Goal: Navigation & Orientation: Find specific page/section

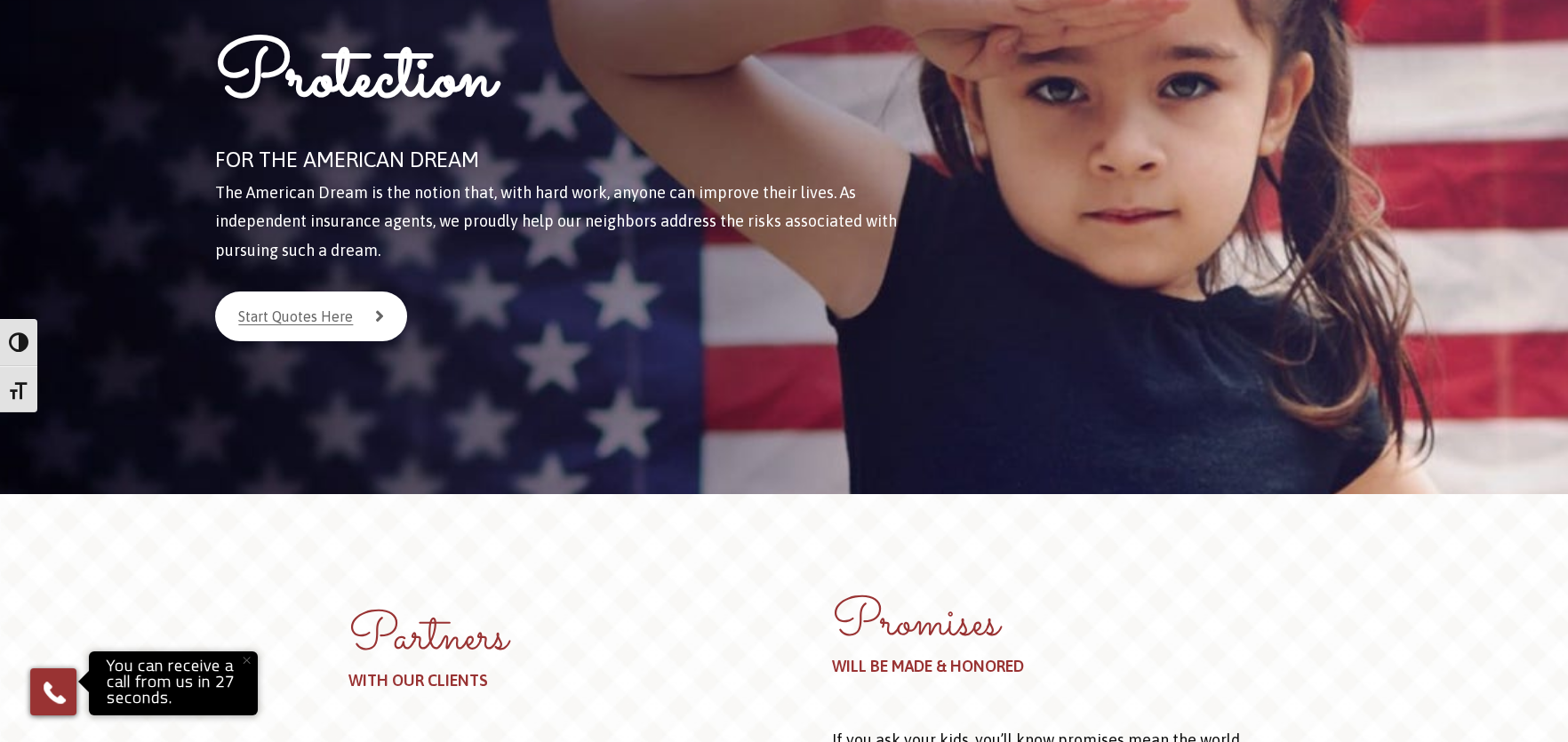
scroll to position [74, 0]
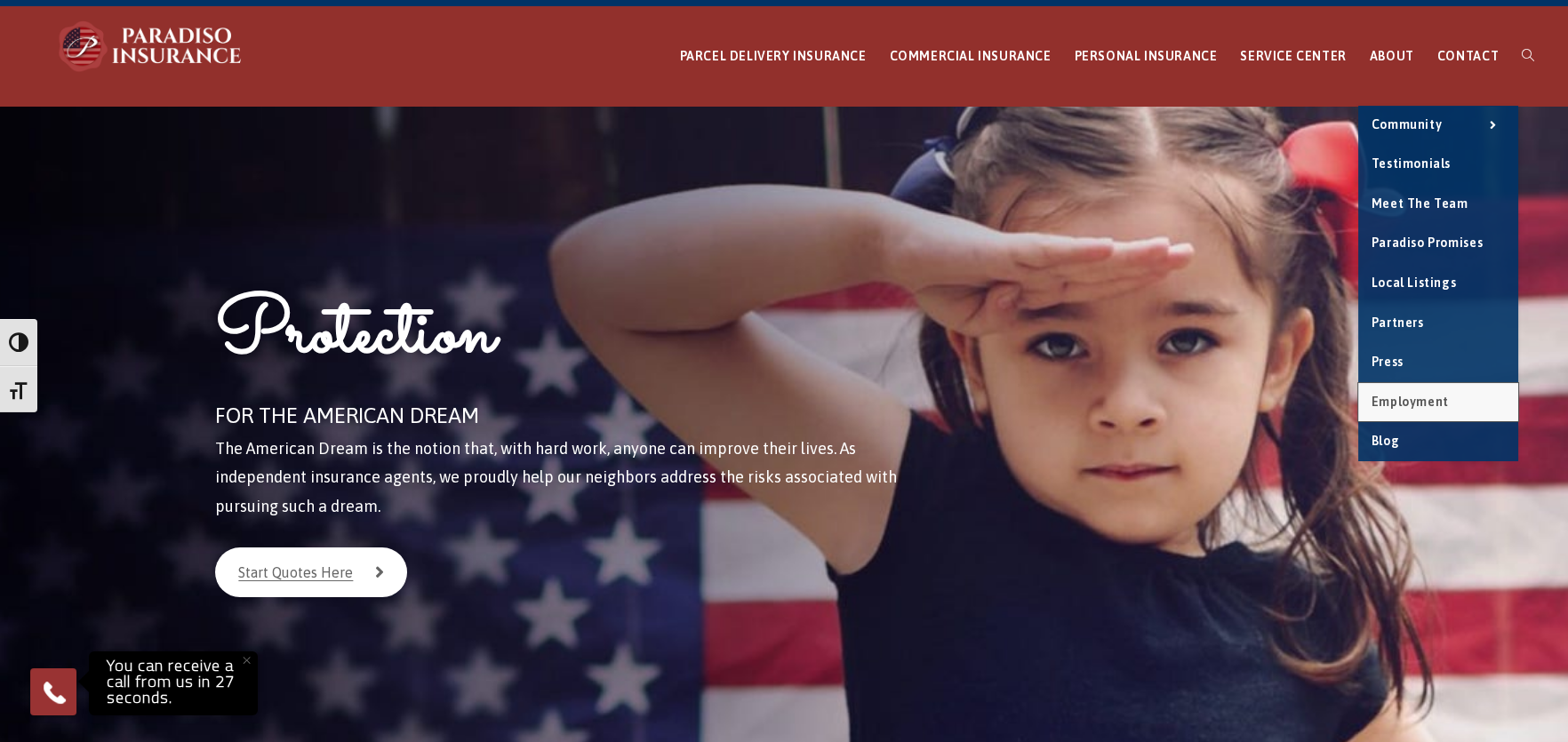
click at [1433, 394] on span "Employment" at bounding box center [1411, 402] width 78 height 14
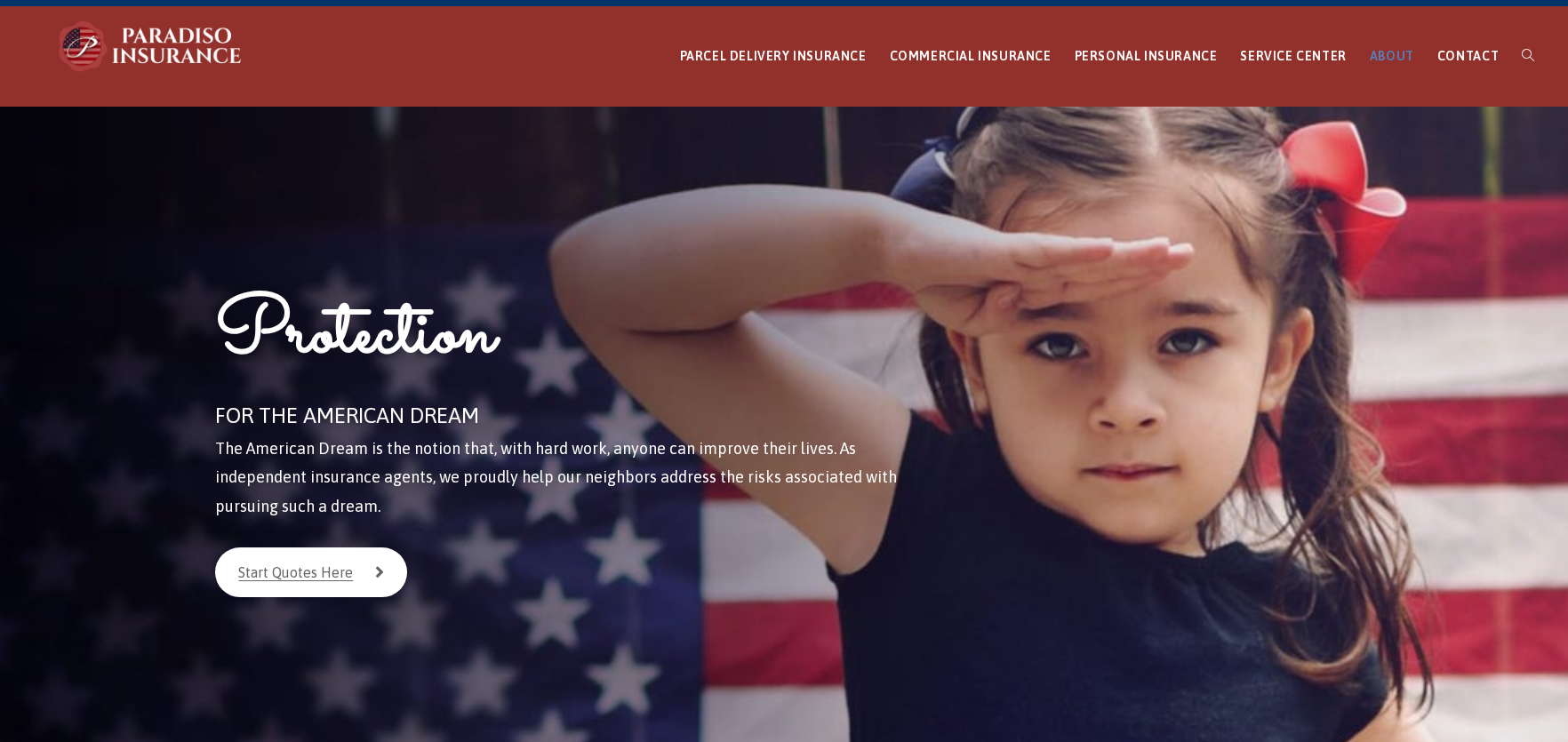
scroll to position [165, 0]
click at [1410, 61] on li "ABOUT Community 1000 Strong for Journey Found Flags From Paradiso Our Bikes for…" at bounding box center [1392, 56] width 68 height 98
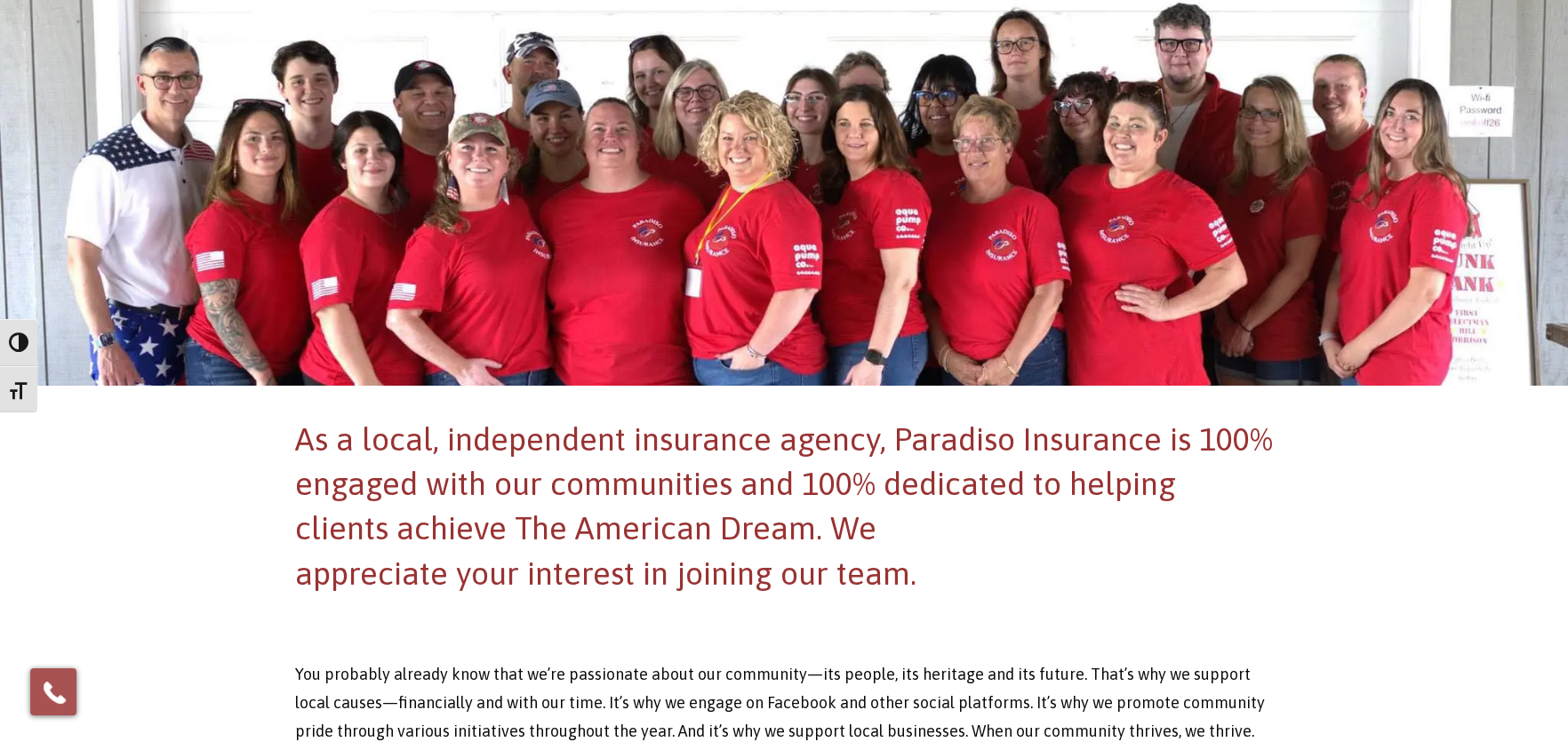
scroll to position [88, 0]
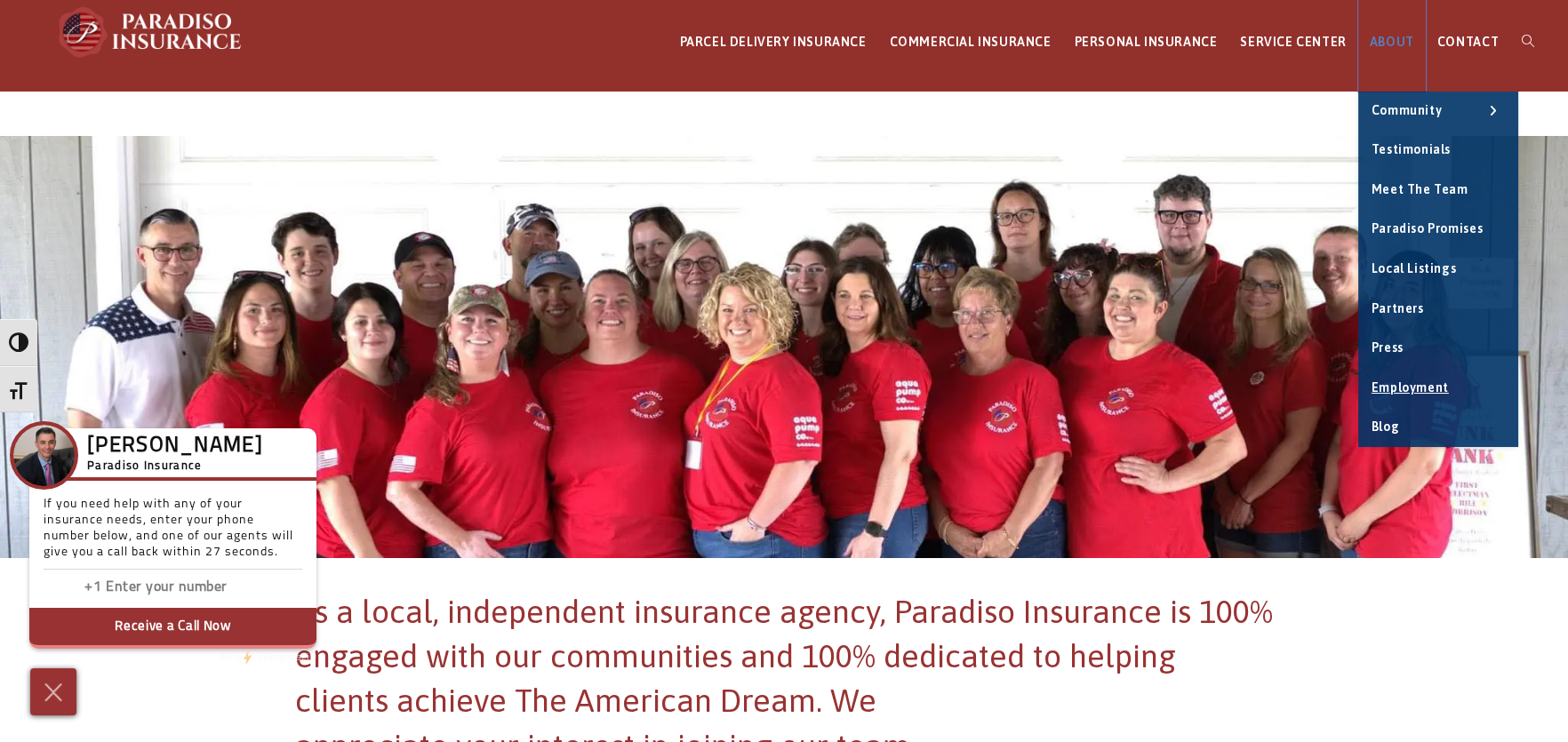
click at [1389, 37] on span "ABOUT" at bounding box center [1392, 42] width 44 height 14
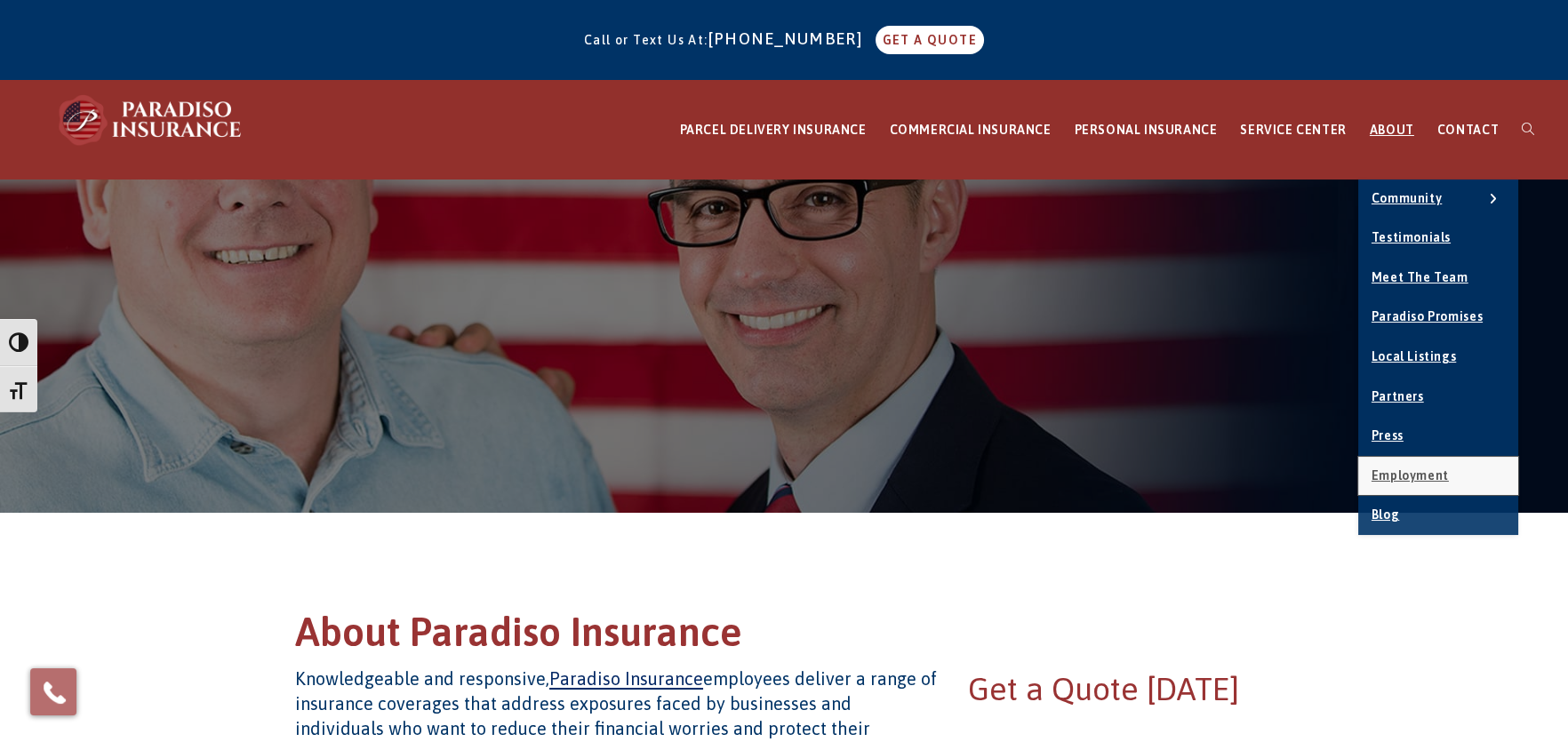
click at [1397, 479] on span "Employment" at bounding box center [1411, 476] width 78 height 14
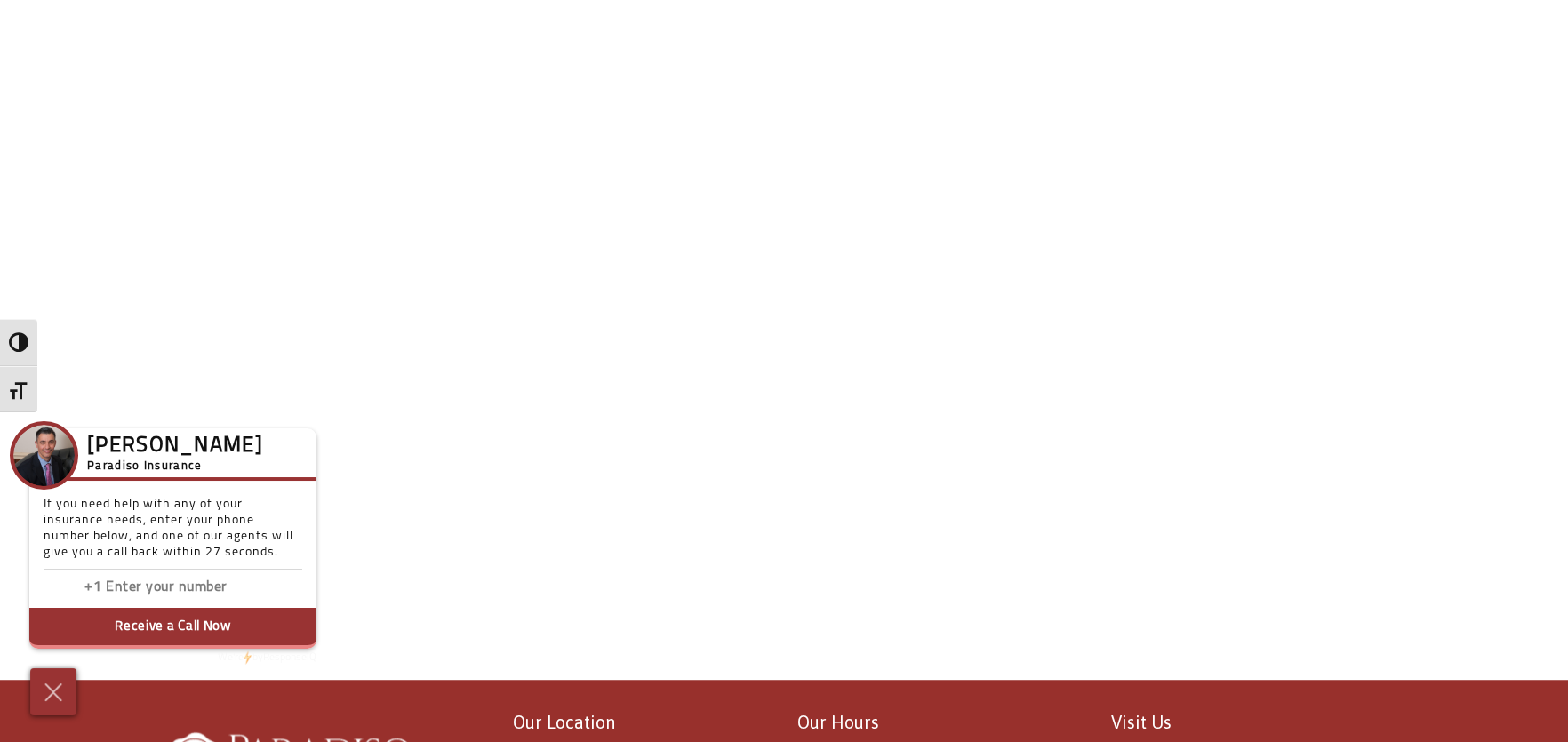
scroll to position [2435, 0]
